Goal: Information Seeking & Learning: Learn about a topic

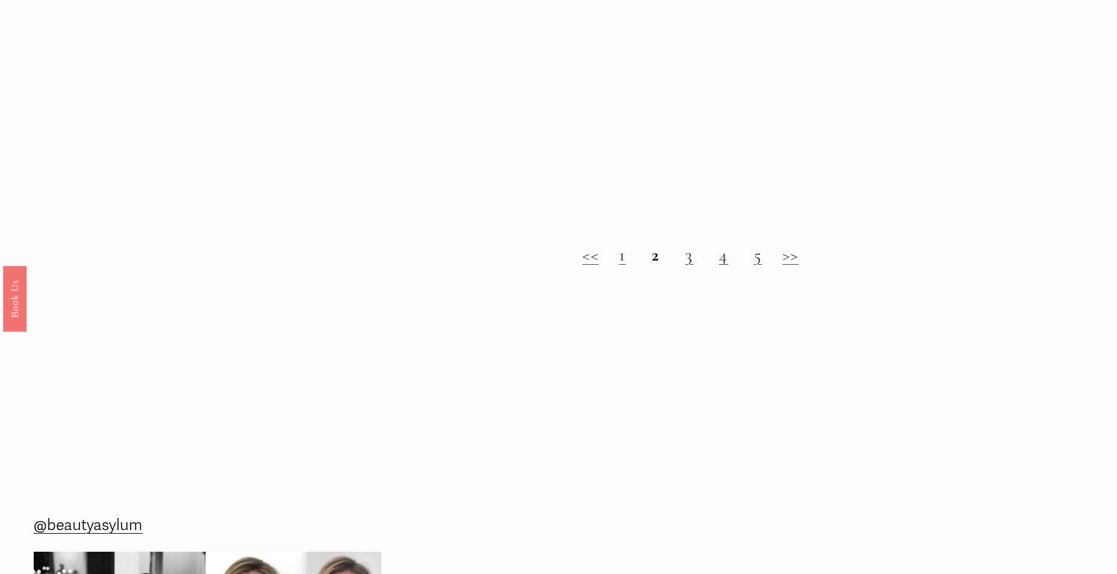
scroll to position [1564, 0]
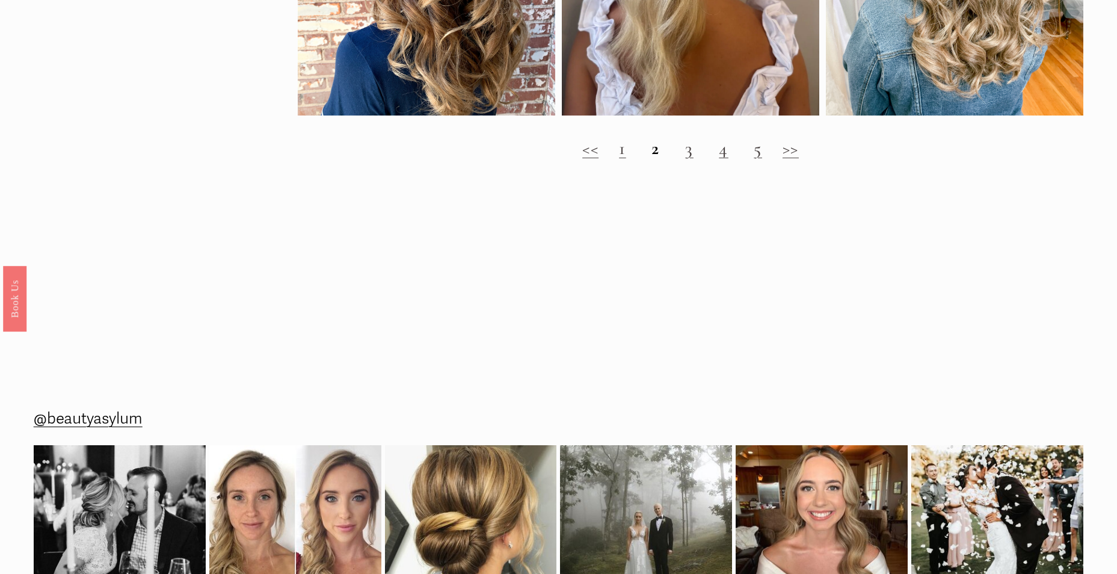
click at [687, 159] on link "3" at bounding box center [689, 148] width 8 height 22
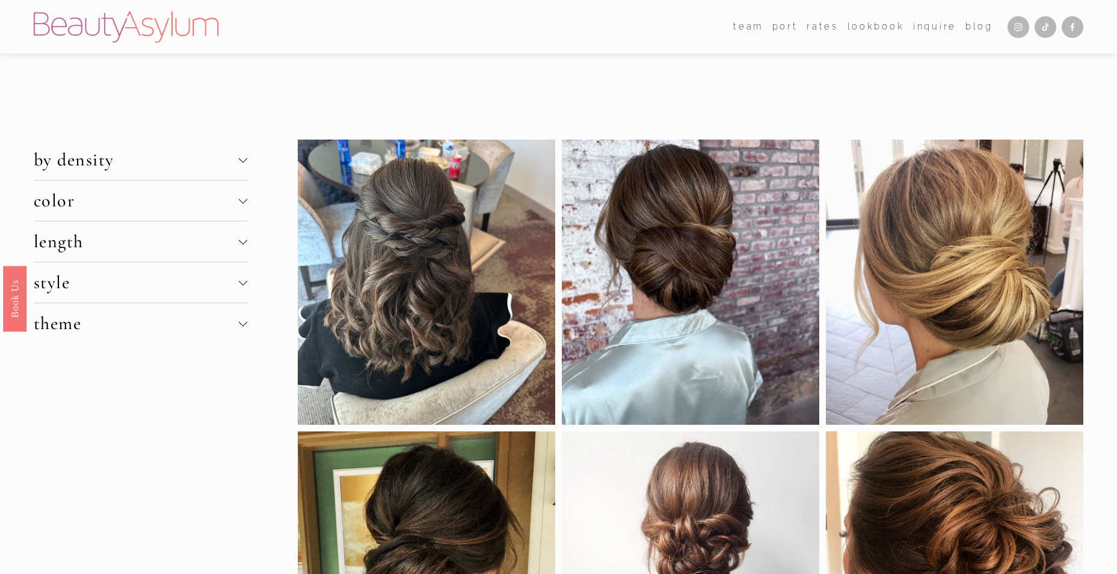
click at [212, 293] on span "style" at bounding box center [136, 282] width 205 height 22
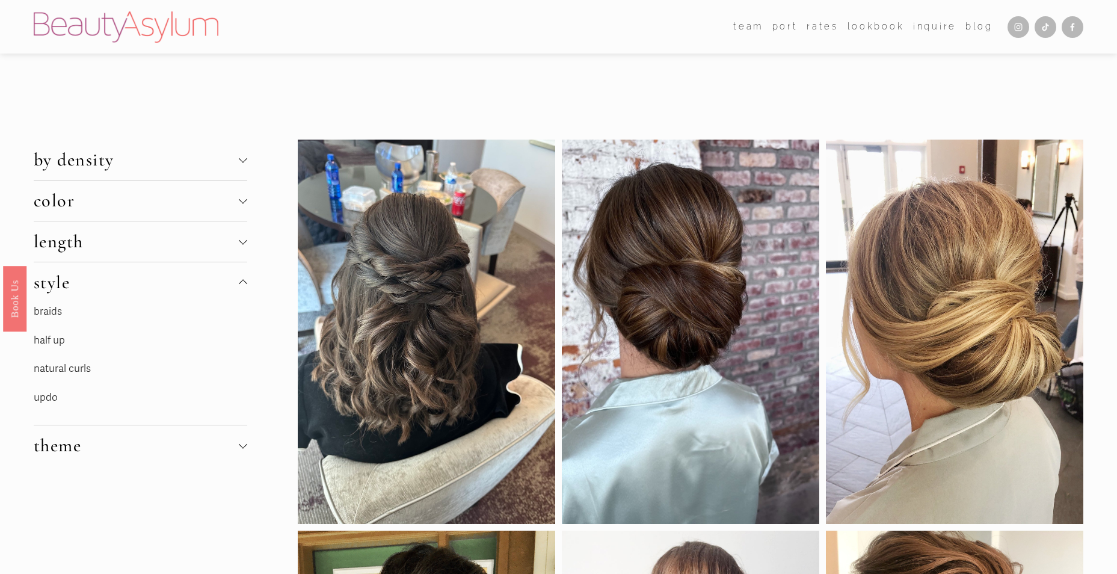
click at [54, 398] on link "updo" at bounding box center [46, 397] width 24 height 13
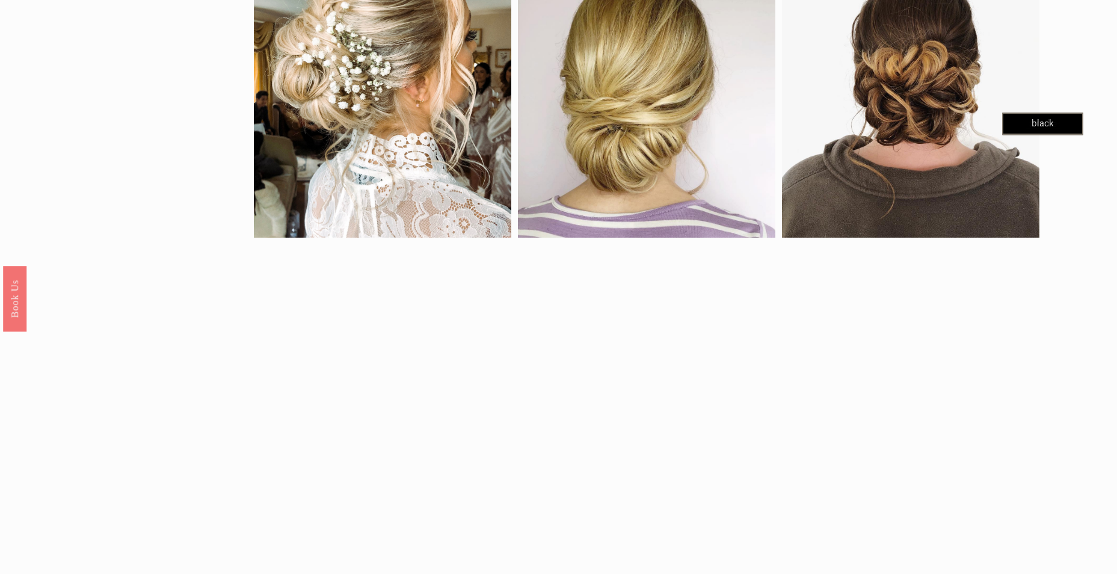
scroll to position [1083, 0]
